Goal: Task Accomplishment & Management: Manage account settings

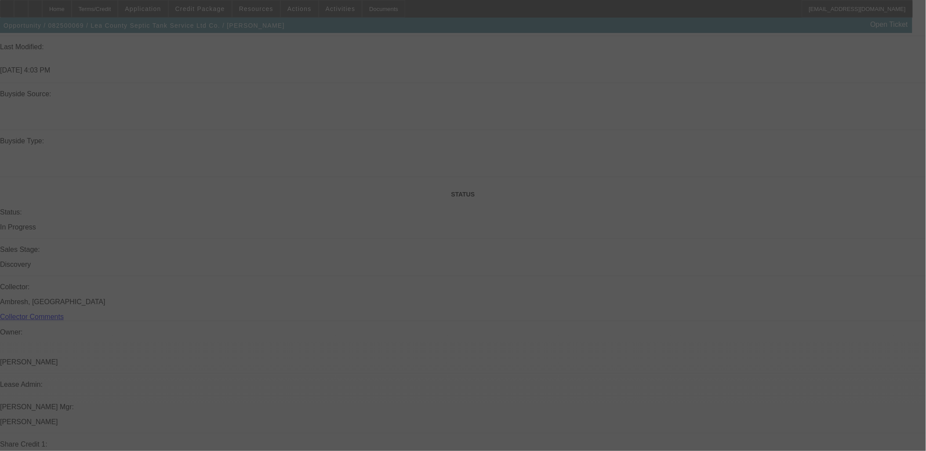
scroll to position [1172, 0]
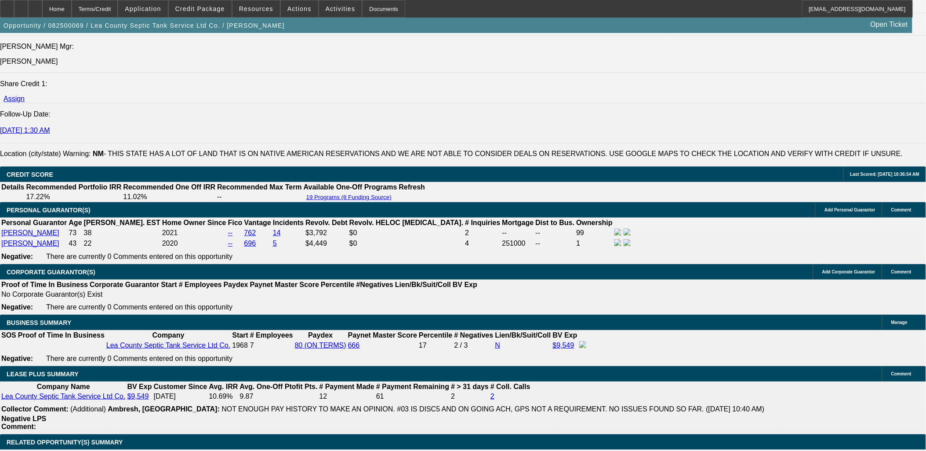
select select "0"
select select "0.1"
select select "0"
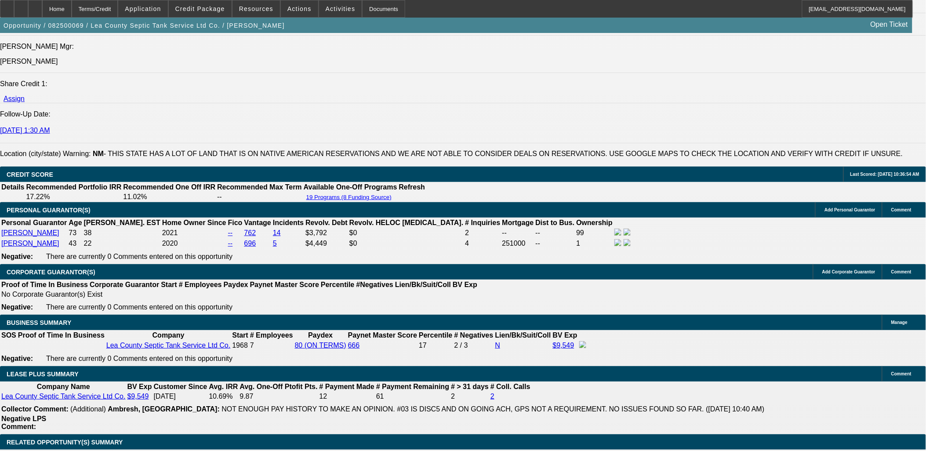
select select "0.1"
select select "0"
select select "0.1"
select select "0"
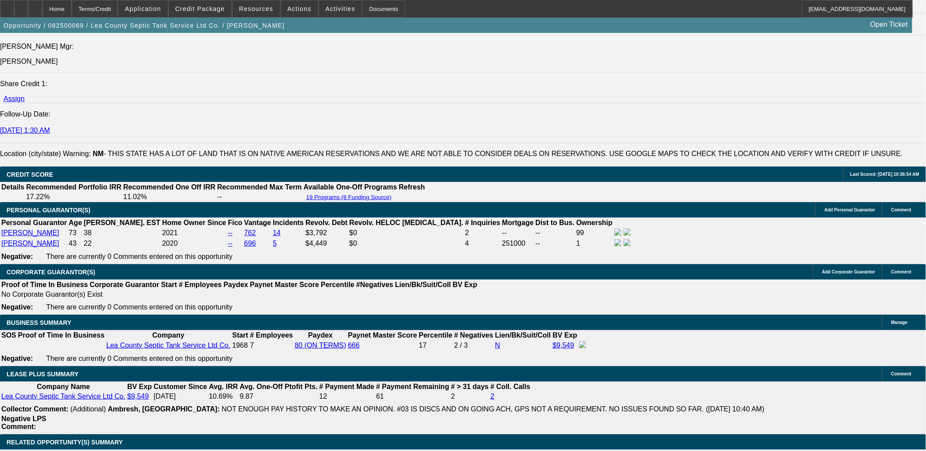
select select "0"
select select "0.1"
select select "1"
select select "4"
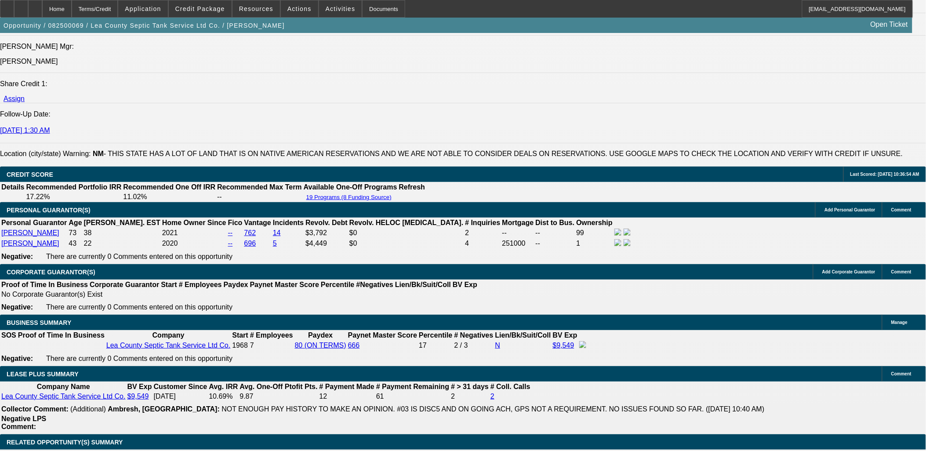
select select "1"
select select "4"
select select "1"
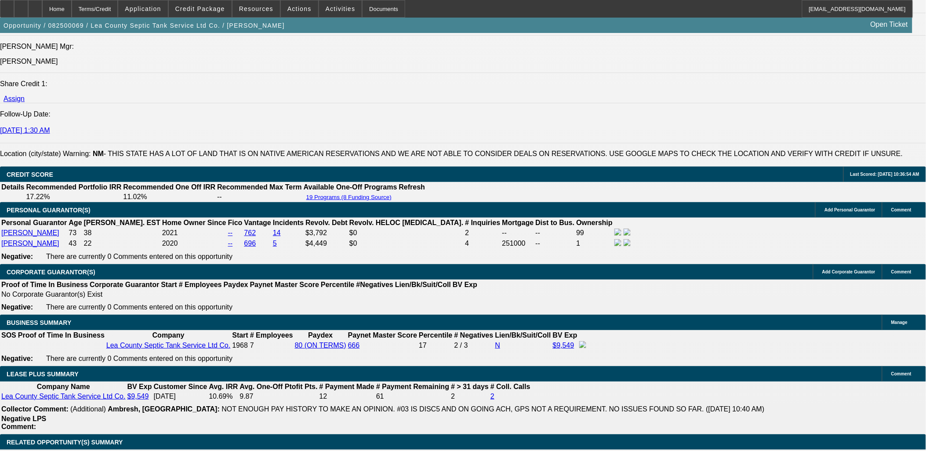
select select "4"
select select "1"
select select "4"
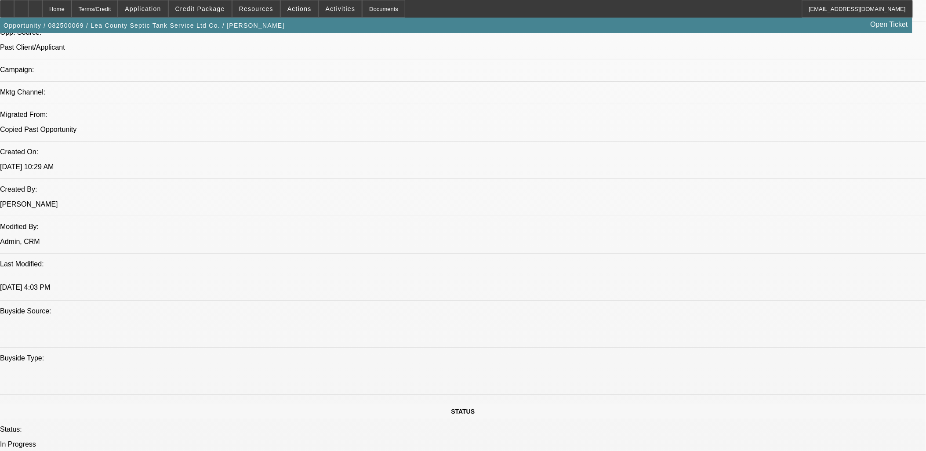
scroll to position [683, 0]
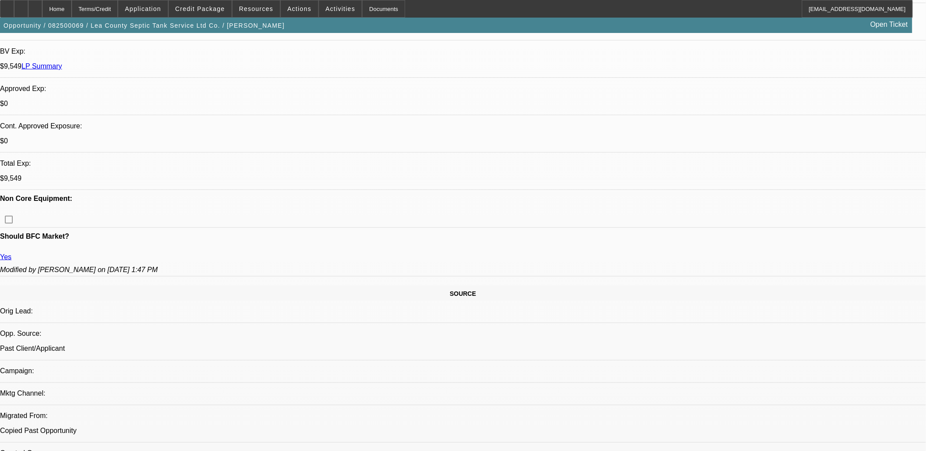
scroll to position [0, 0]
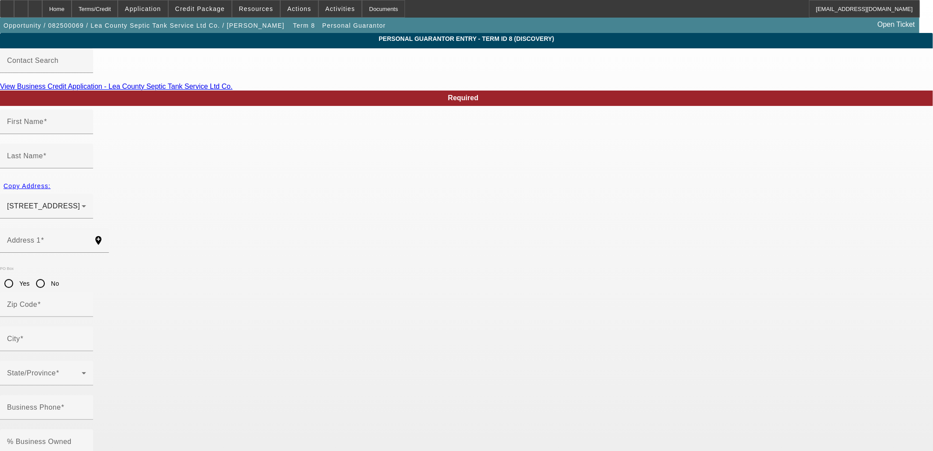
type input "Elijah"
type input "Taylor"
type input "611 West Cielo Drive"
radio input "true"
type input "88240"
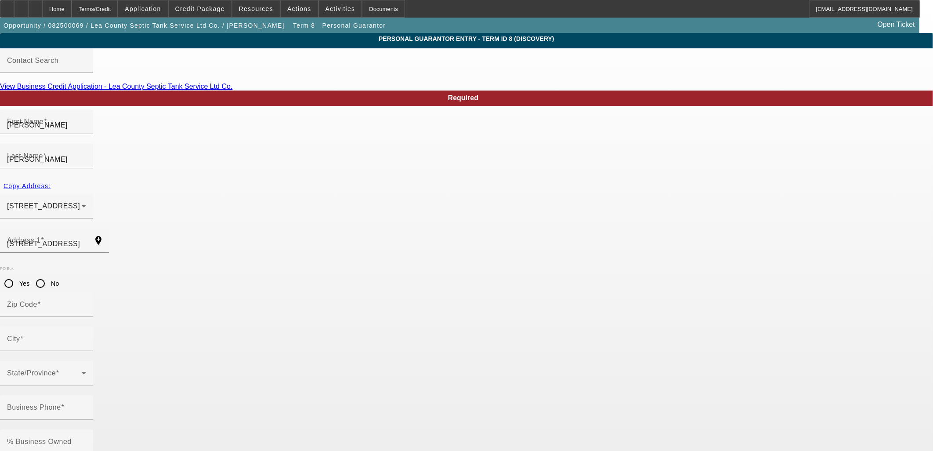
type input "Hobbs"
type input "(575) 631-9222"
type input "1"
type input "525-67-7543"
type input "lcseptictanknm@aol.com"
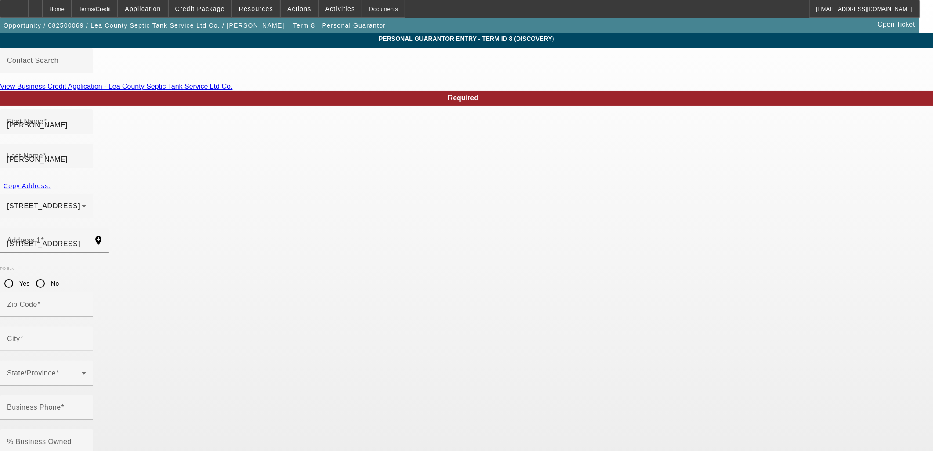
type input "(575) 390-2028"
click at [138, 25] on span "Opportunity / 082500069 / Lea County Septic Tank Service Ltd Co. / Taylor, Patr…" at bounding box center [144, 25] width 281 height 7
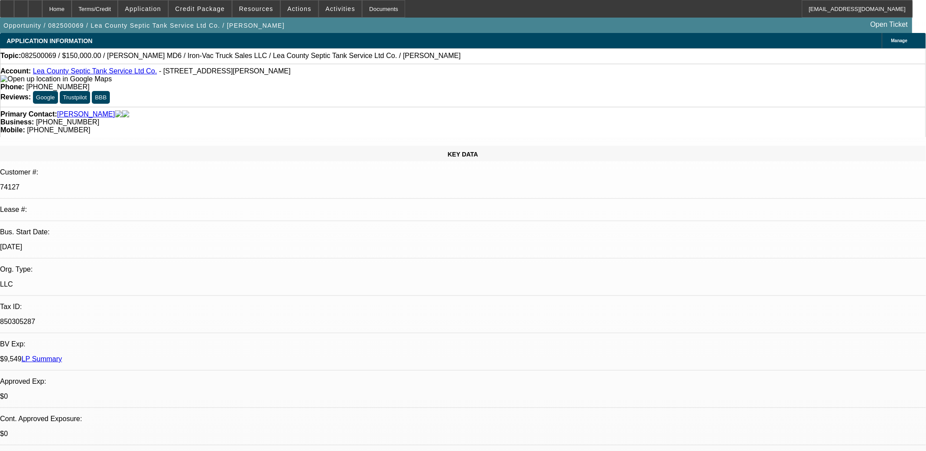
select select "0"
select select "0.1"
select select "4"
select select "0"
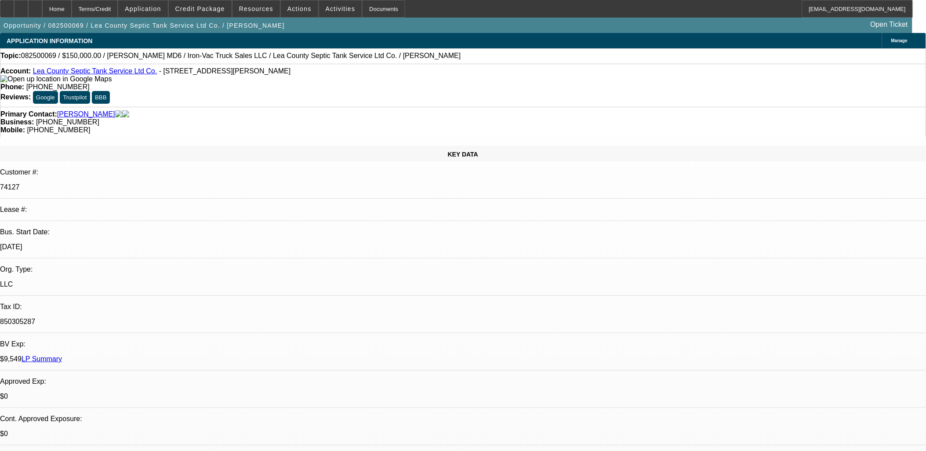
select select "0"
select select "0.1"
select select "4"
select select "0"
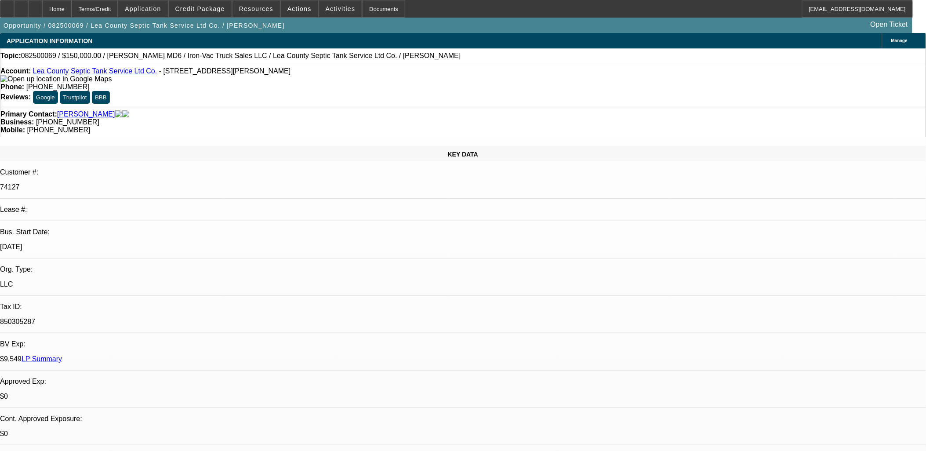
select select "0.1"
select select "4"
select select "0"
select select "0.1"
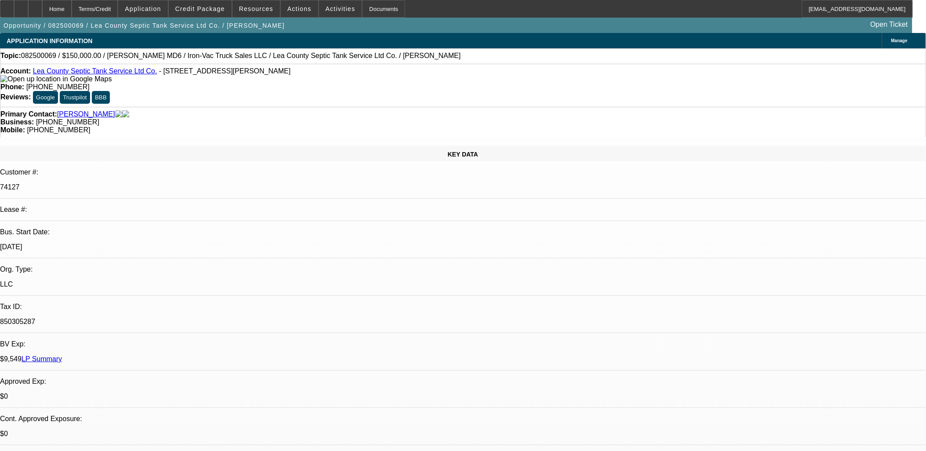
select select "4"
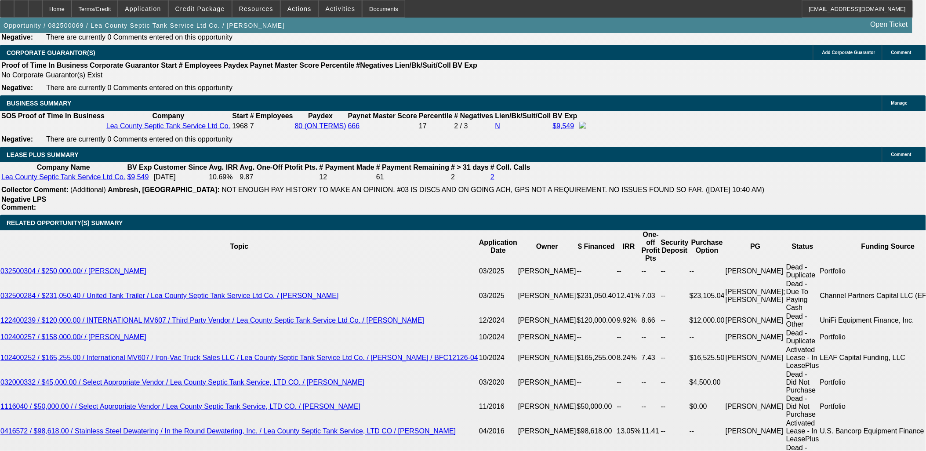
scroll to position [1465, 0]
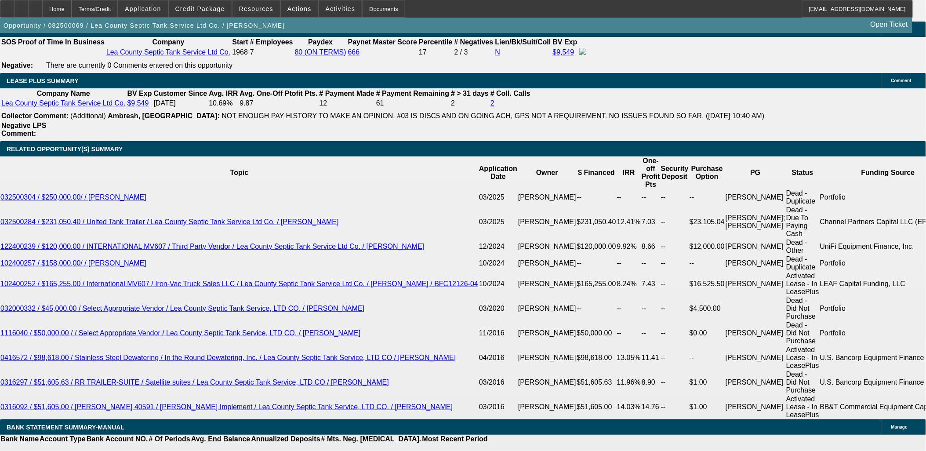
scroll to position [244, 0]
drag, startPoint x: 670, startPoint y: 345, endPoint x: 614, endPoint y: 279, distance: 86.0
click at [614, 279] on div "APPLICATION INFORMATION Manage Topic: 082500069 / $150,000.00 / Mack MD6 / Iron…" at bounding box center [463, 410] width 926 height 3685
drag, startPoint x: 614, startPoint y: 279, endPoint x: 620, endPoint y: 284, distance: 7.6
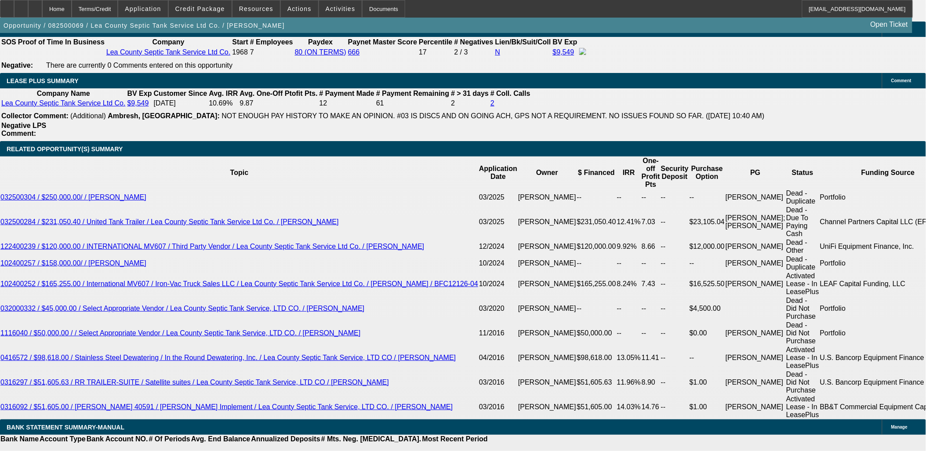
drag, startPoint x: 620, startPoint y: 284, endPoint x: 664, endPoint y: 320, distance: 56.2
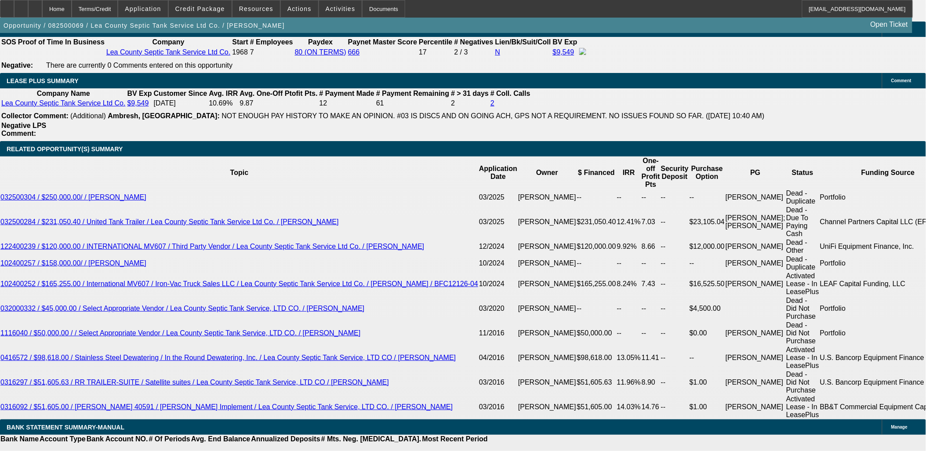
drag, startPoint x: 668, startPoint y: 332, endPoint x: 624, endPoint y: 258, distance: 86.4
drag, startPoint x: 625, startPoint y: 257, endPoint x: 701, endPoint y: 343, distance: 114.5
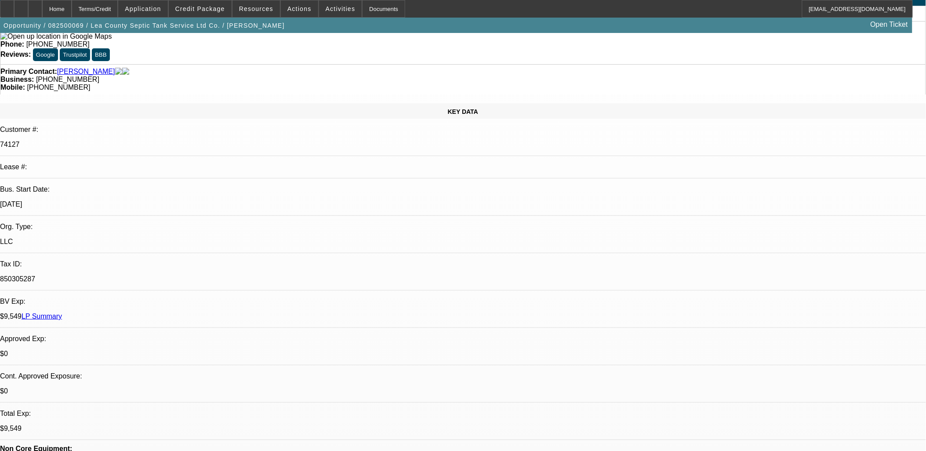
scroll to position [0, 0]
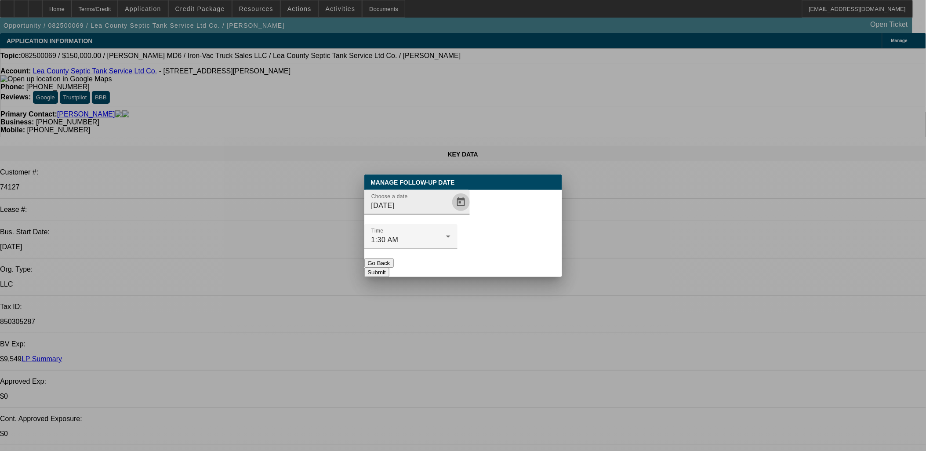
click at [452, 213] on span "Open calendar" at bounding box center [460, 202] width 21 height 21
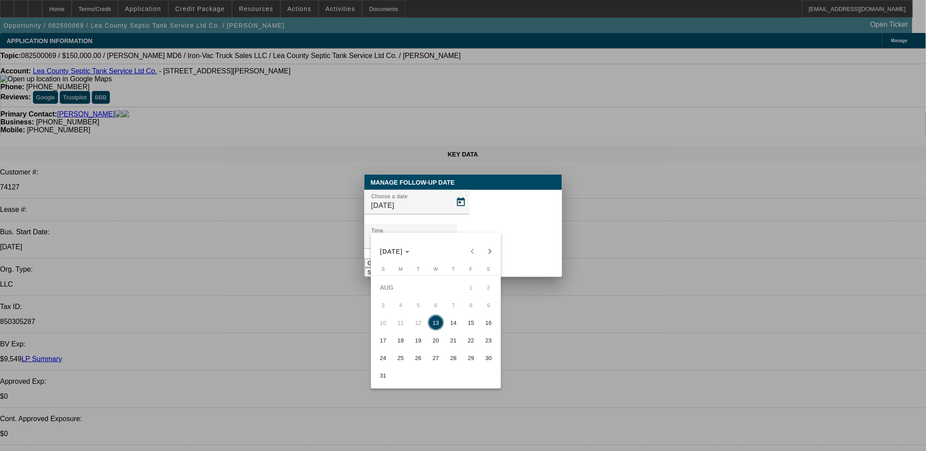
click at [435, 357] on span "27" at bounding box center [436, 358] width 16 height 16
type input "8/27/2025"
click at [529, 251] on div at bounding box center [463, 225] width 926 height 451
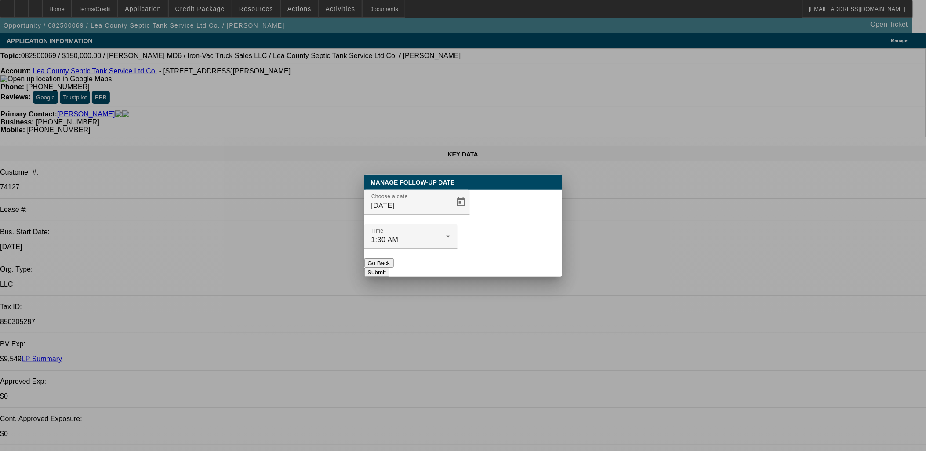
click at [389, 268] on button "Submit" at bounding box center [376, 272] width 25 height 9
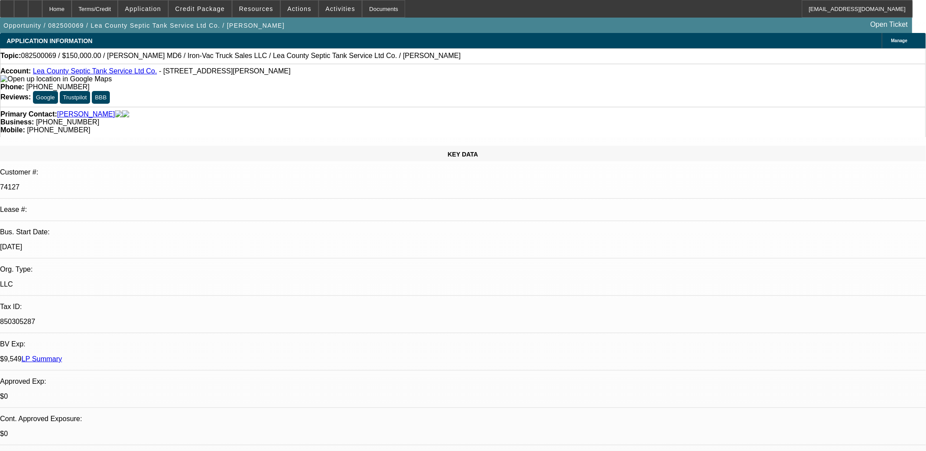
click at [94, 73] on link "Lea County Septic Tank Service Ltd Co." at bounding box center [95, 70] width 124 height 7
select select "0"
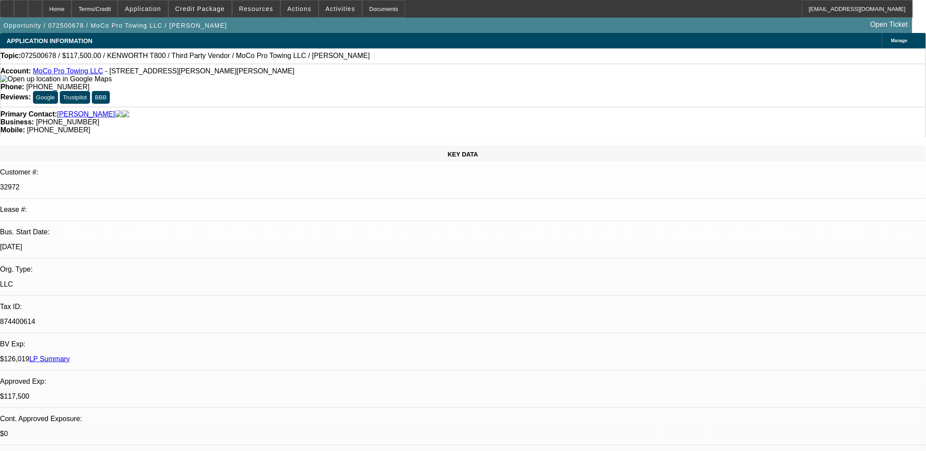
select select "0"
select select "0.1"
select select "0"
select select "0.1"
select select "0"
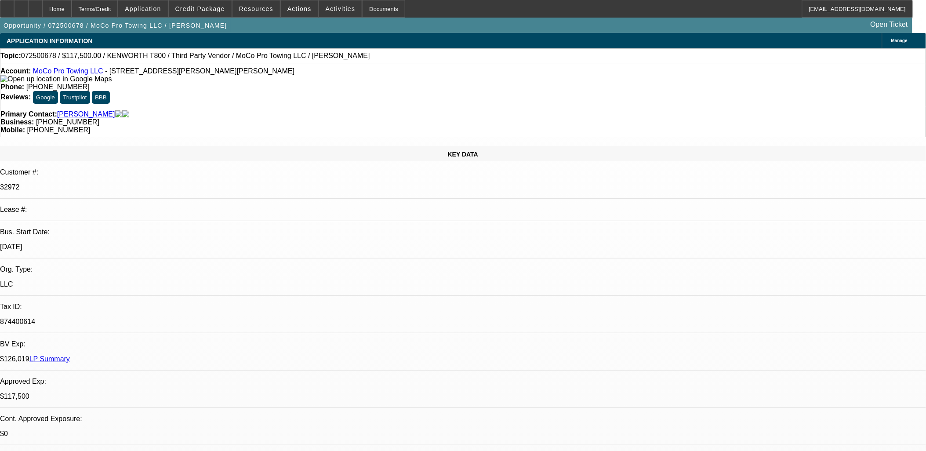
select select "1"
select select "2"
select select "6"
select select "1"
select select "2"
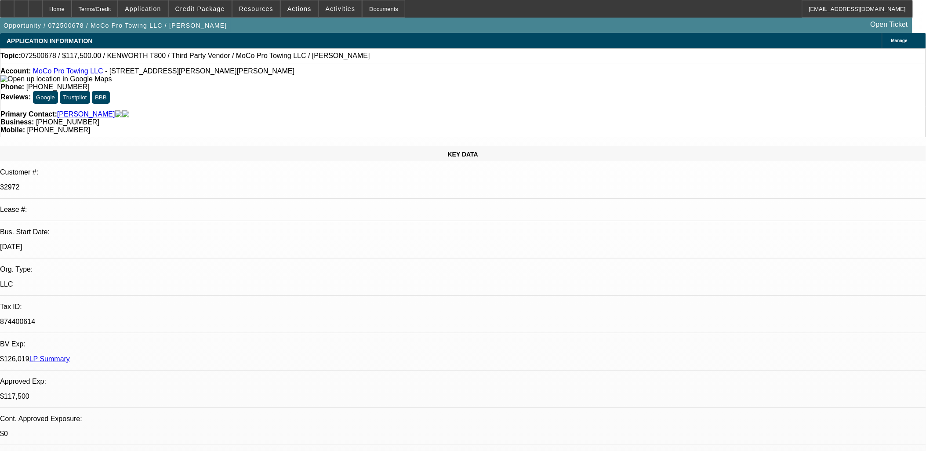
select select "6"
select select "1"
select select "2"
select select "6"
select select "1"
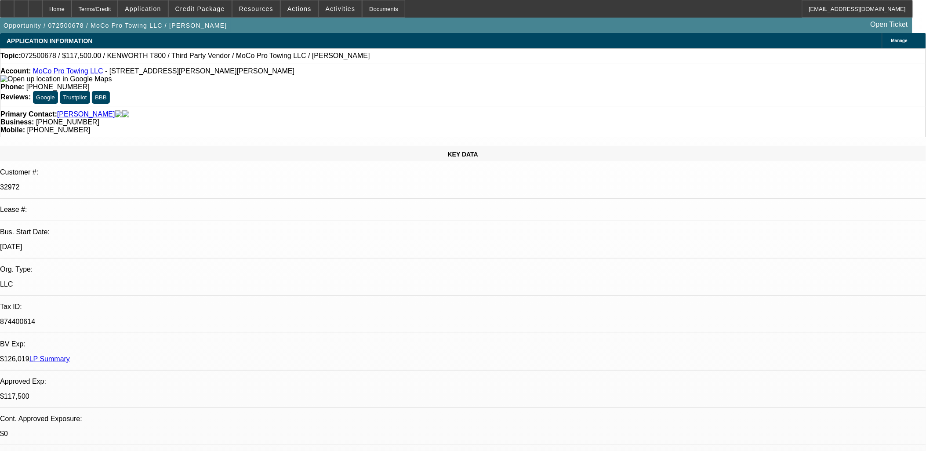
select select "2"
select select "6"
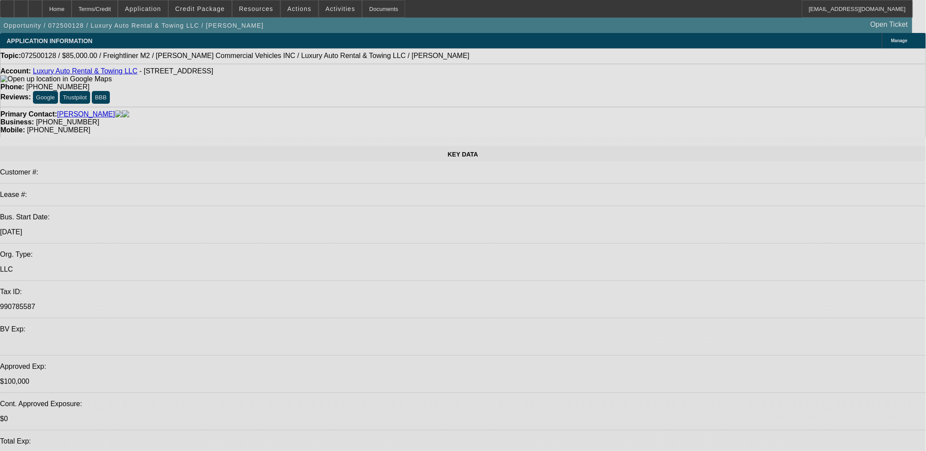
select select "0"
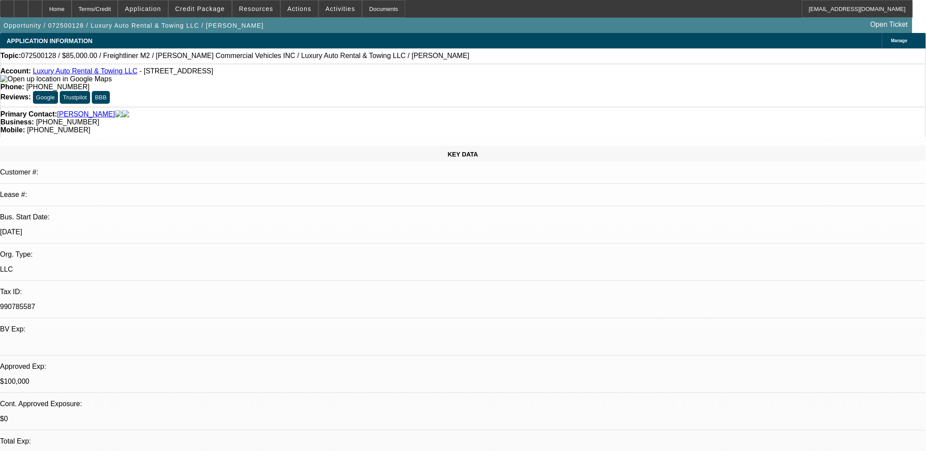
select select "2"
select select "0"
select select "2"
select select "0"
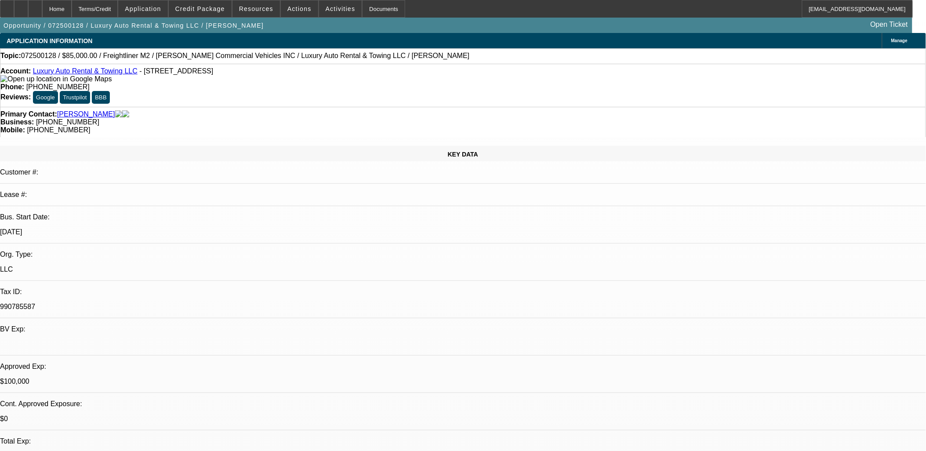
select select "0"
select select "2"
select select "0"
select select "2"
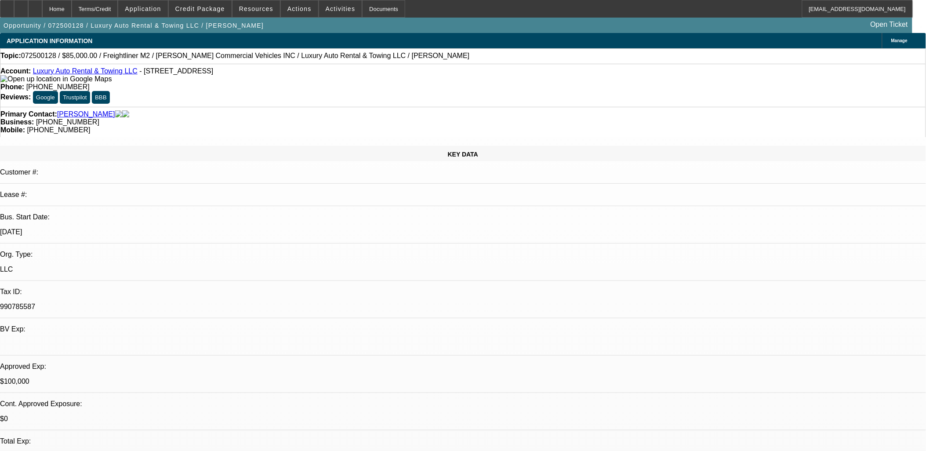
select select "0.1"
select select "1"
select select "2"
select select "6"
select select "1"
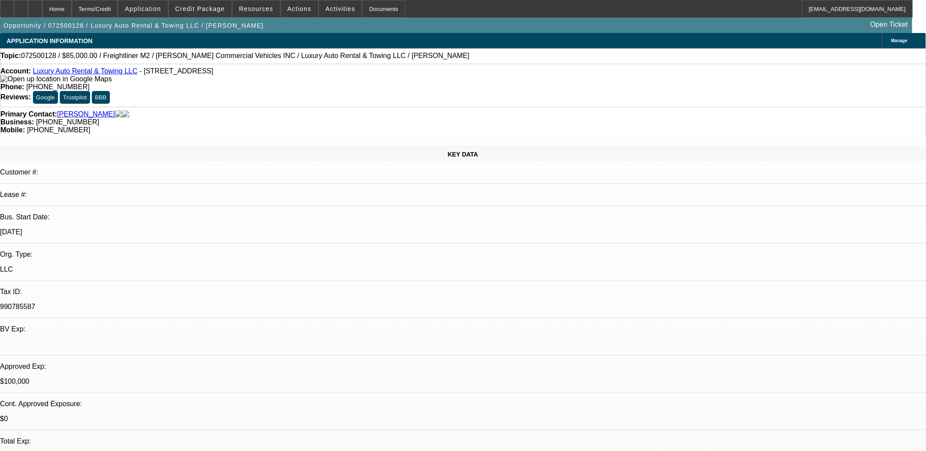
select select "2"
select select "6"
select select "1"
select select "2"
select select "6"
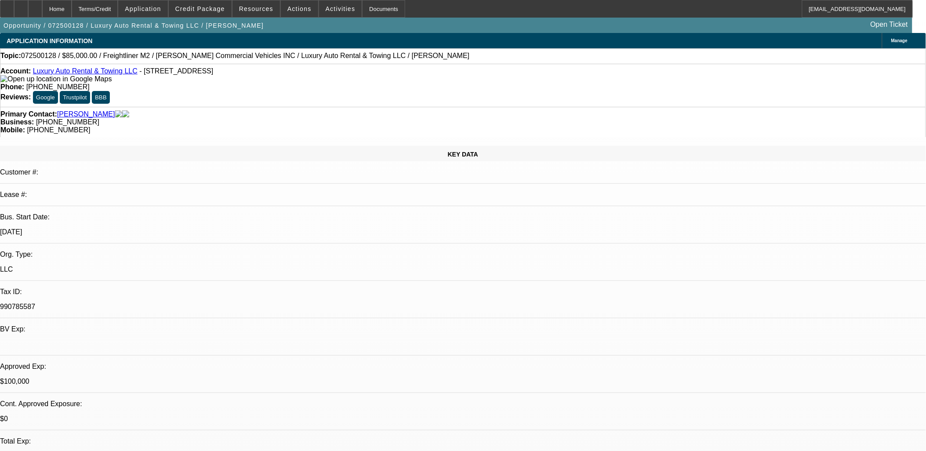
select select "1"
select select "2"
select select "4"
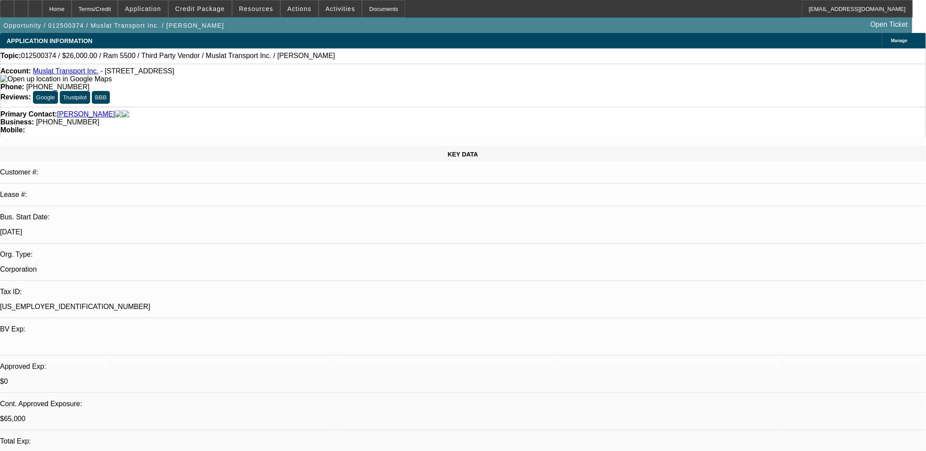
select select "0"
select select "0.1"
select select "0"
select select "0.1"
select select "0"
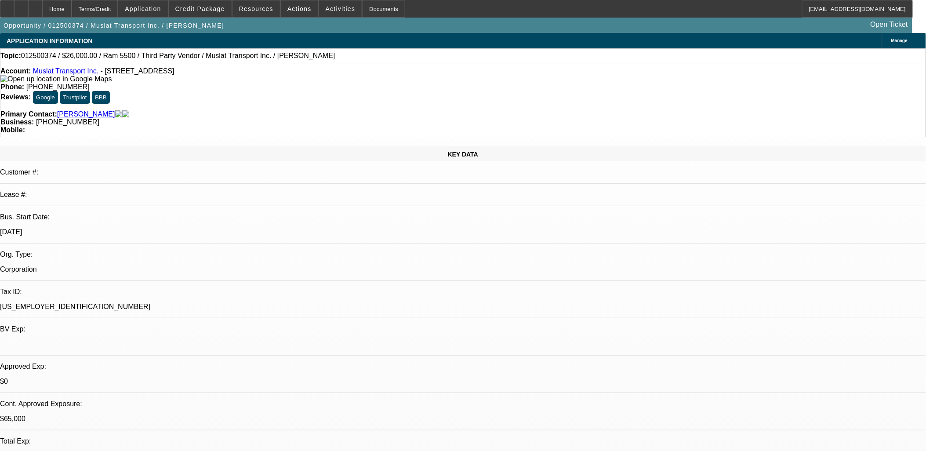
select select "0"
select select "0.1"
select select "0"
select select "0.1"
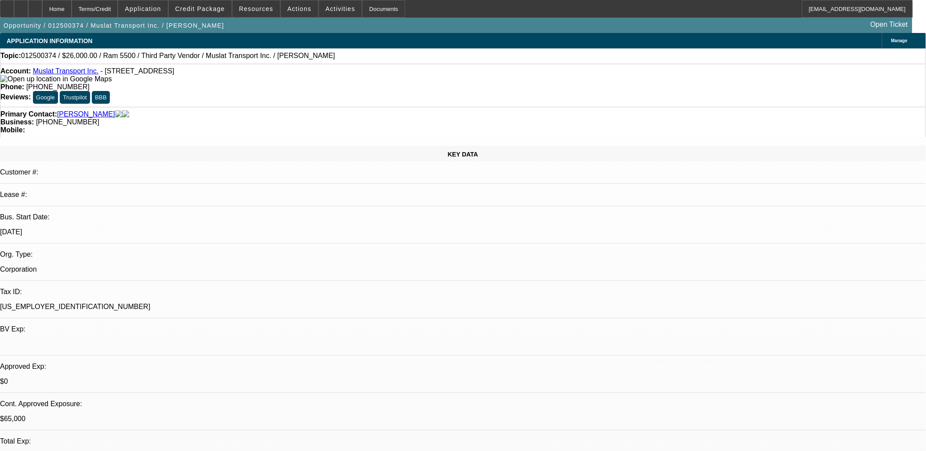
select select "1"
select select "2"
select select "4"
select select "1"
select select "2"
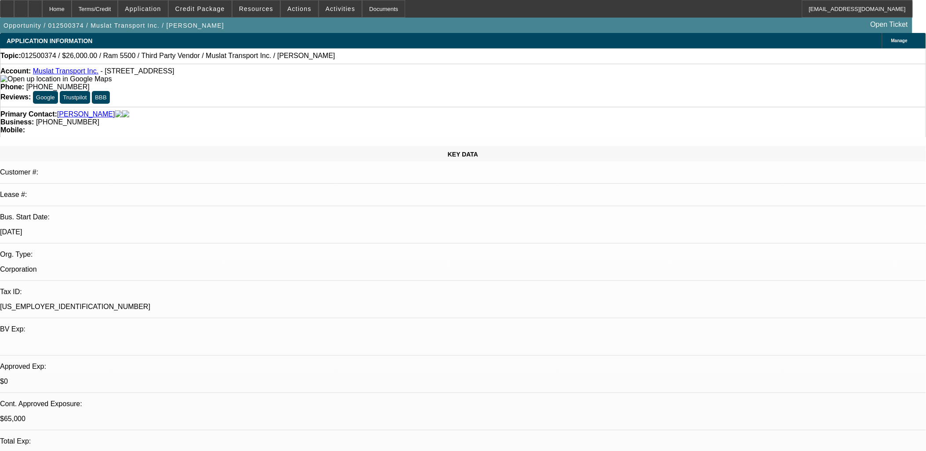
select select "4"
select select "1"
select select "2"
select select "4"
select select "1"
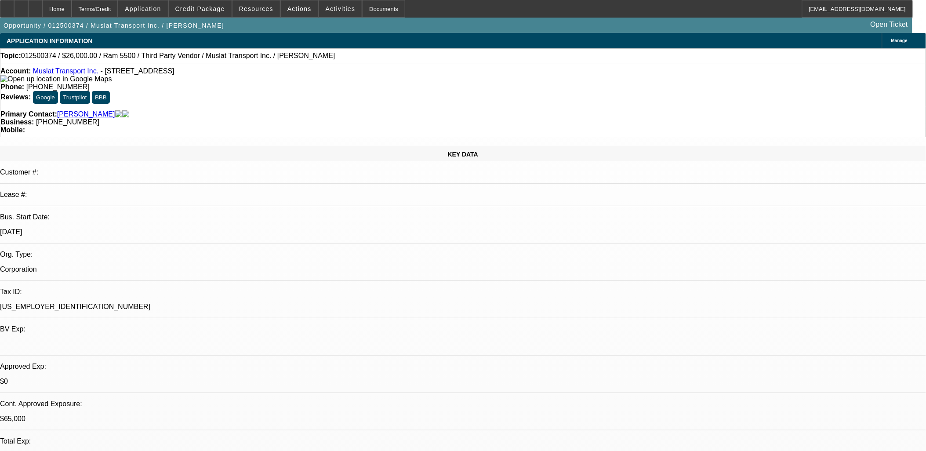
select select "2"
select select "4"
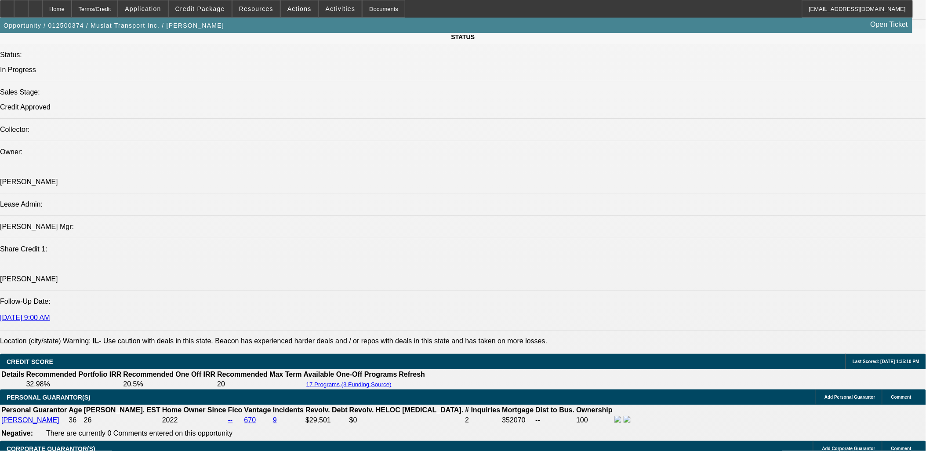
scroll to position [1269, 0]
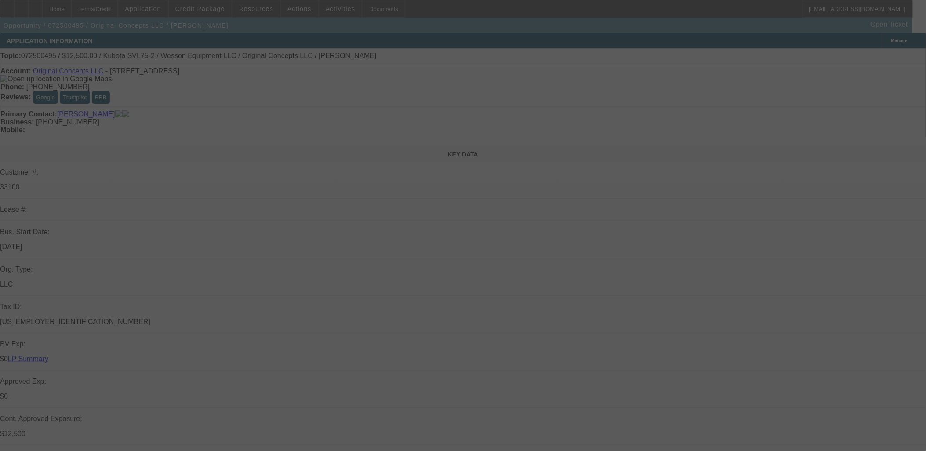
select select "0"
select select "2"
select select "0"
select select "2"
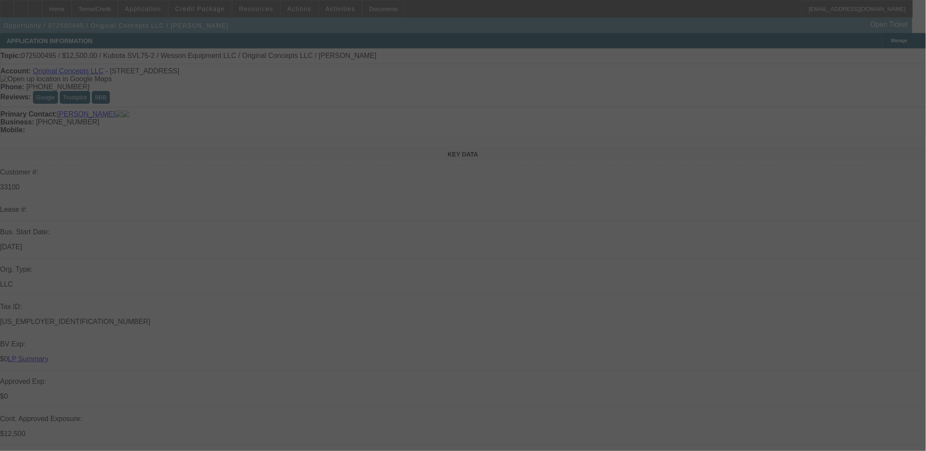
select select "0"
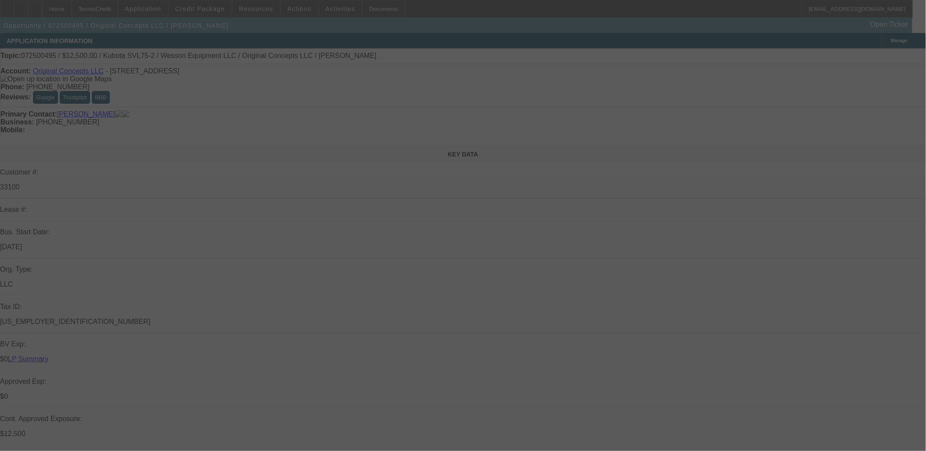
select select "0"
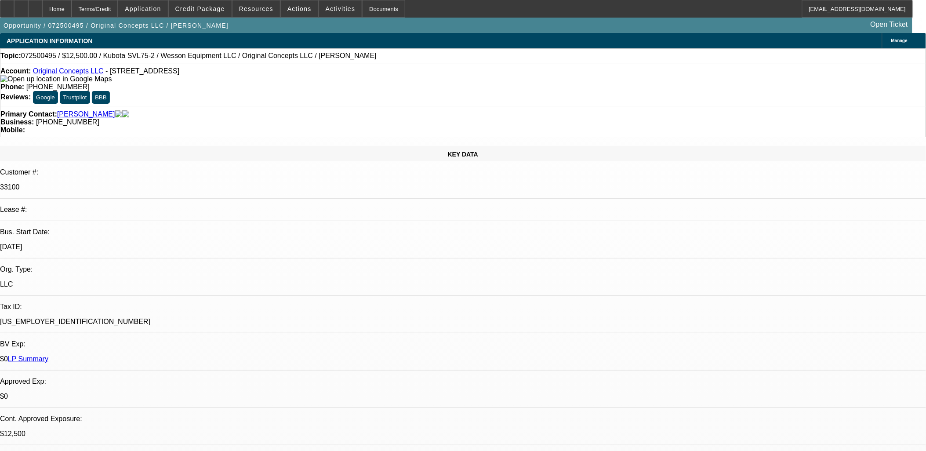
select select "1"
select select "2"
select select "6"
select select "1"
select select "2"
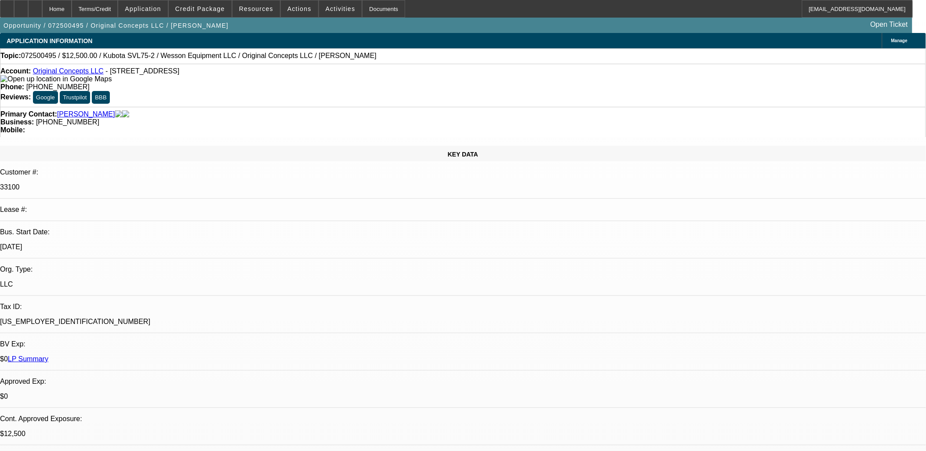
select select "6"
select select "1"
select select "6"
select select "1"
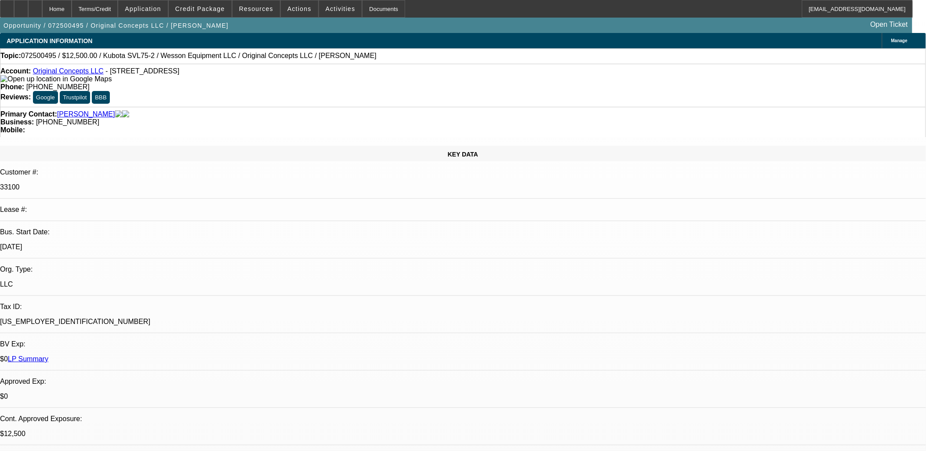
select select "1"
select select "6"
